Goal: Task Accomplishment & Management: Manage account settings

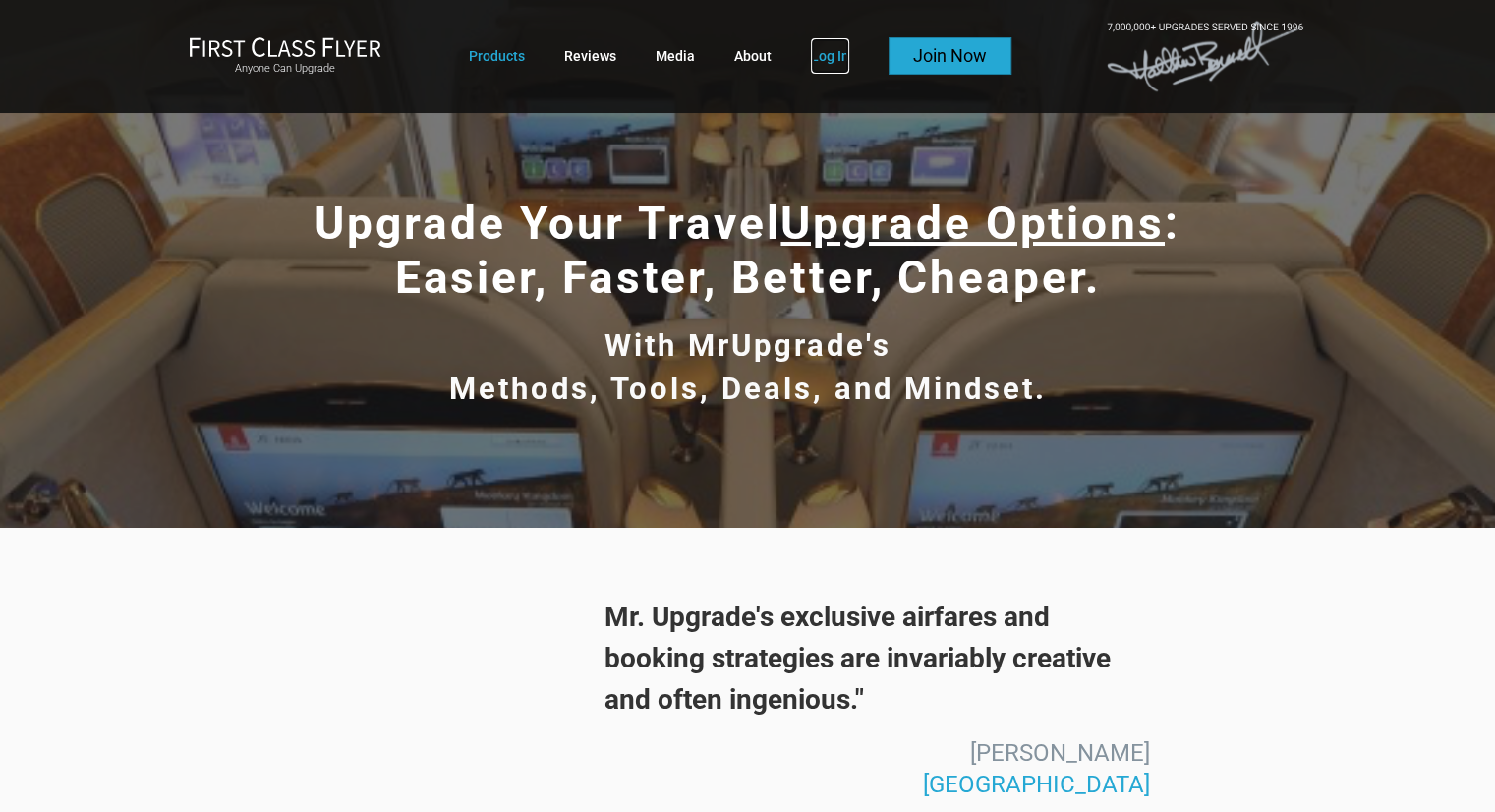
click at [817, 62] on link "Log In" at bounding box center [830, 57] width 39 height 36
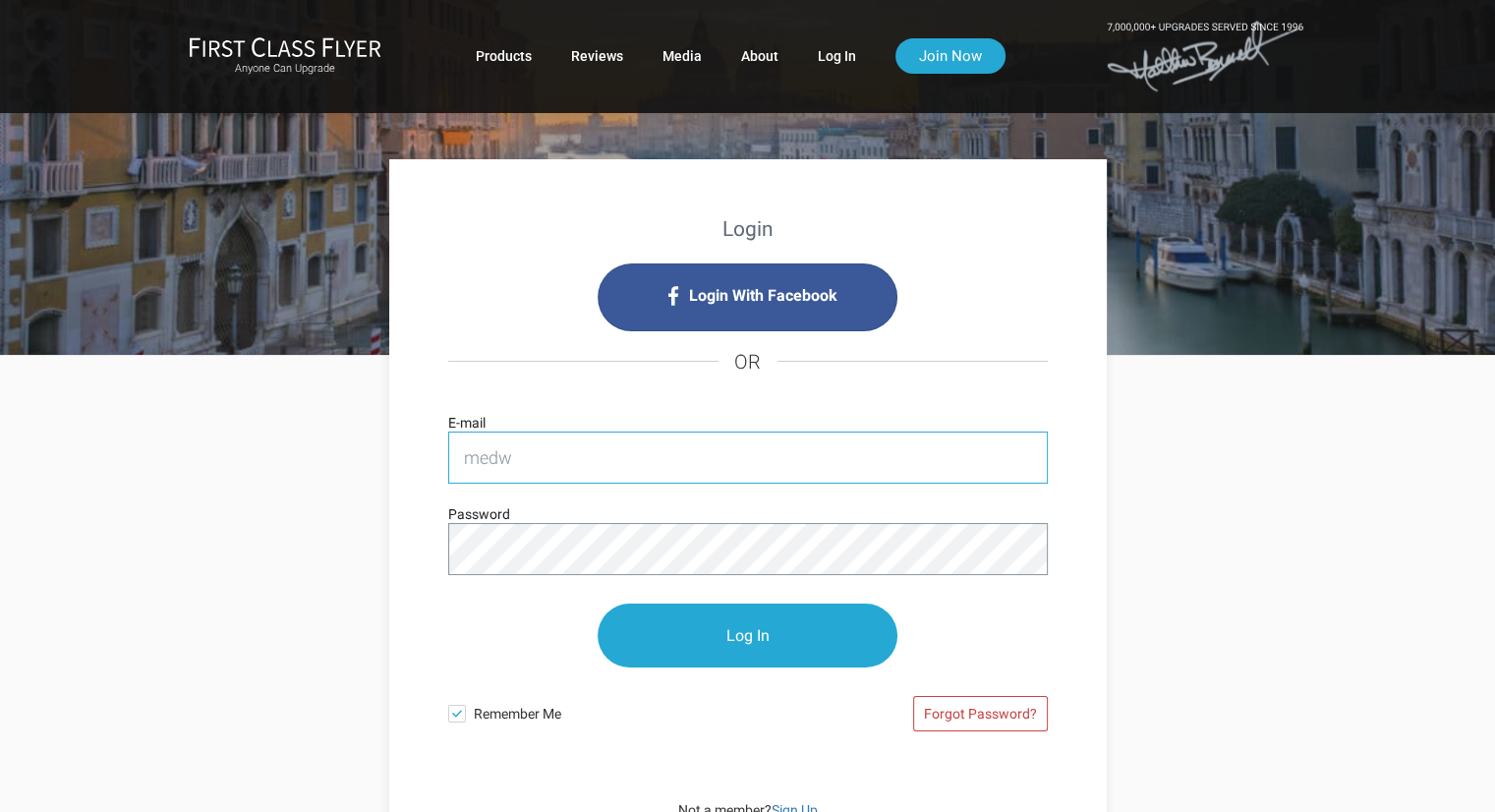
type input "[EMAIL_ADDRESS][DOMAIN_NAME]"
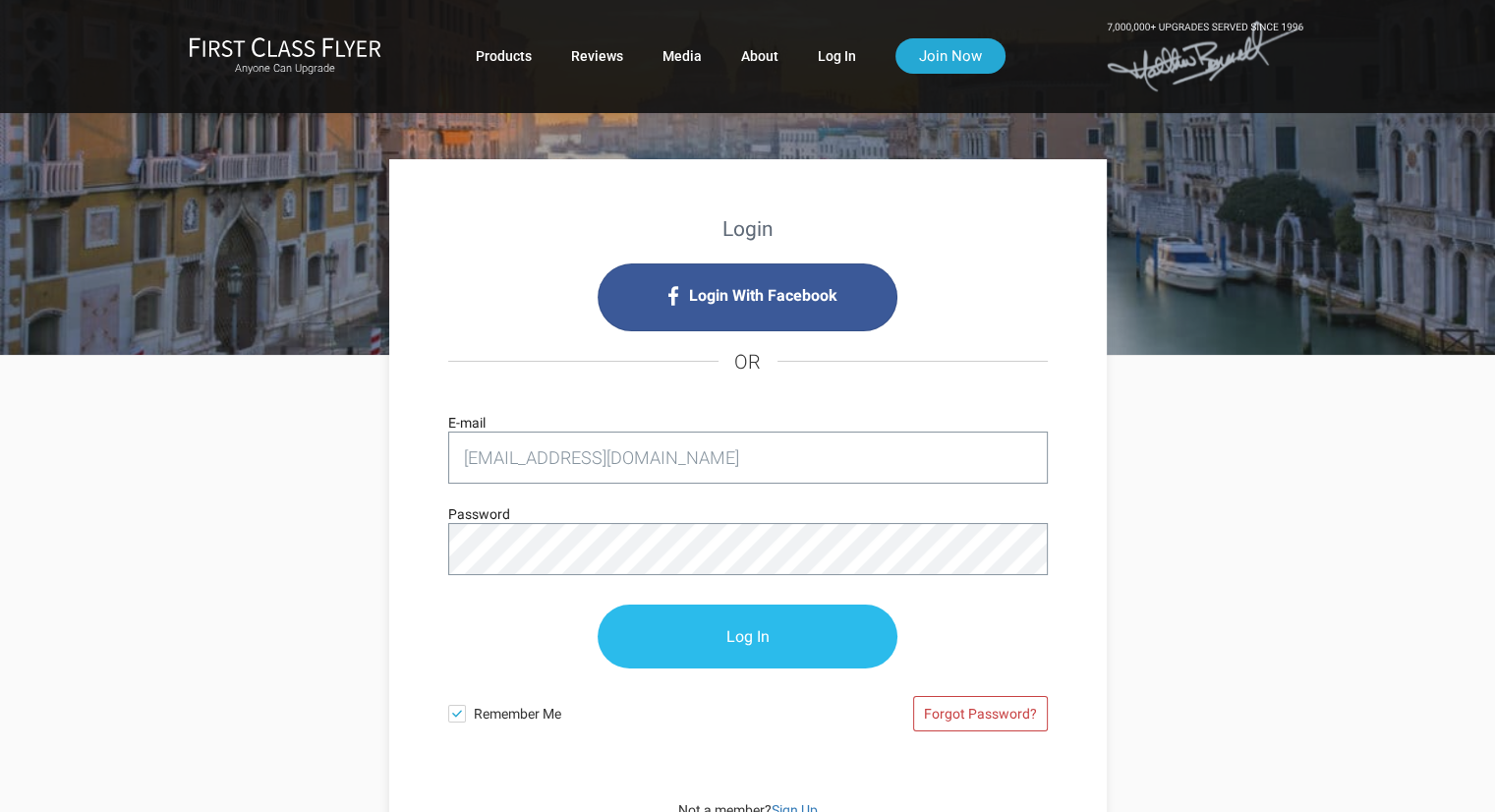
click at [696, 642] on input "Log In" at bounding box center [748, 636] width 300 height 64
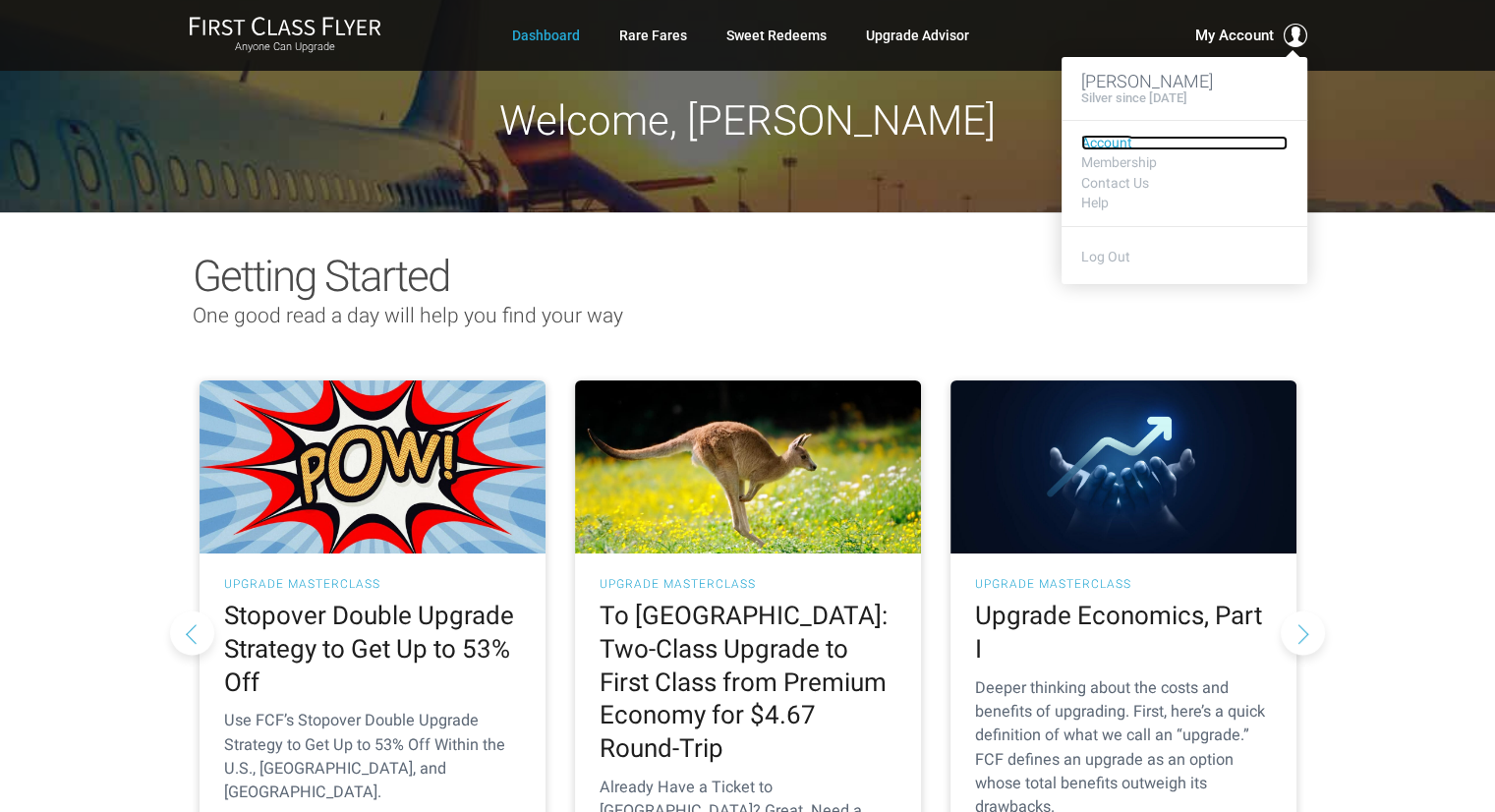
click at [1113, 147] on link "Account" at bounding box center [1185, 142] width 207 height 15
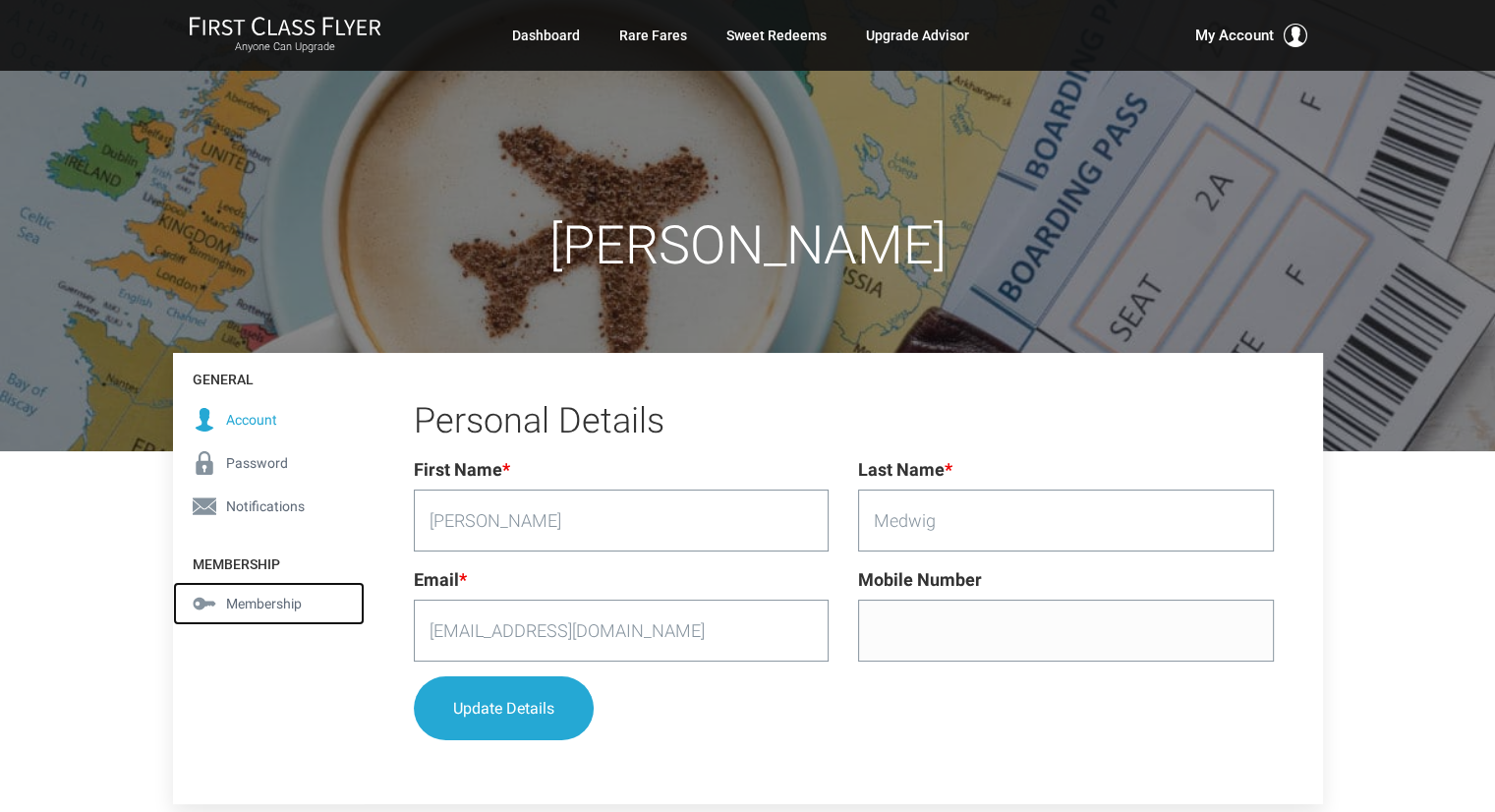
click at [255, 605] on span "Membership" at bounding box center [263, 603] width 76 height 22
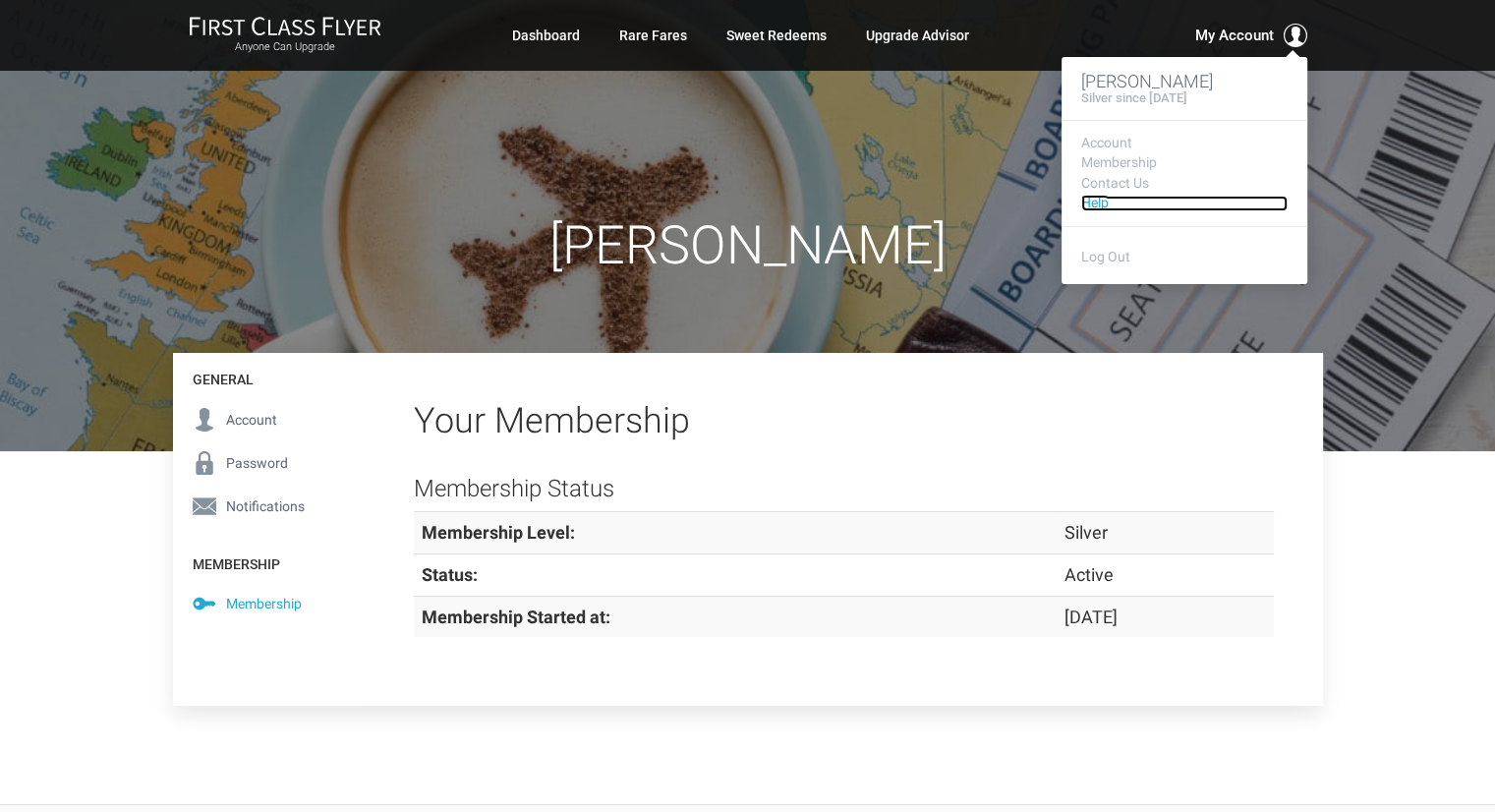
click at [1097, 207] on link "Help" at bounding box center [1185, 203] width 207 height 15
